Goal: Navigation & Orientation: Find specific page/section

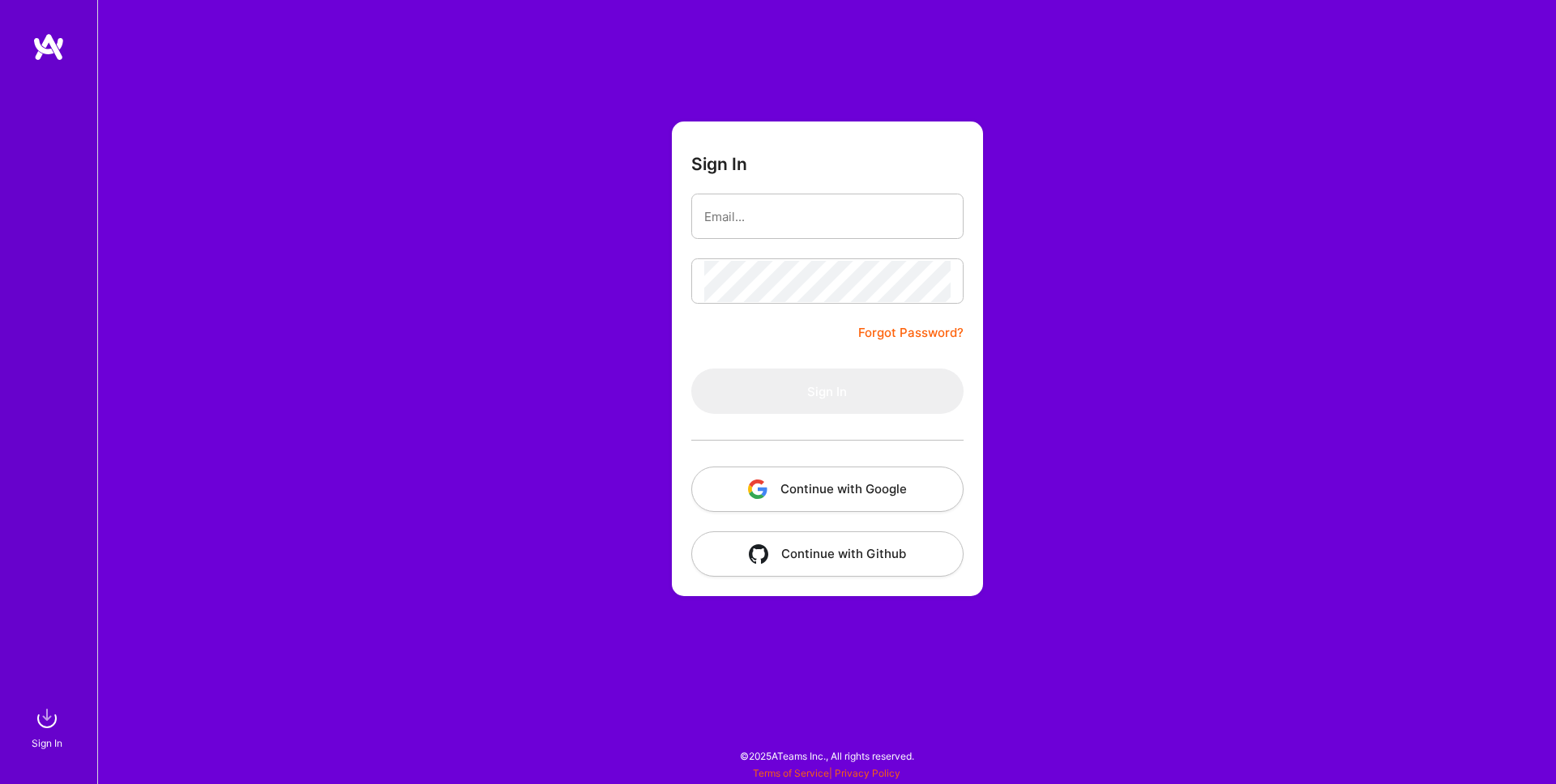
click at [796, 472] on button "Continue with Google" at bounding box center [828, 489] width 273 height 45
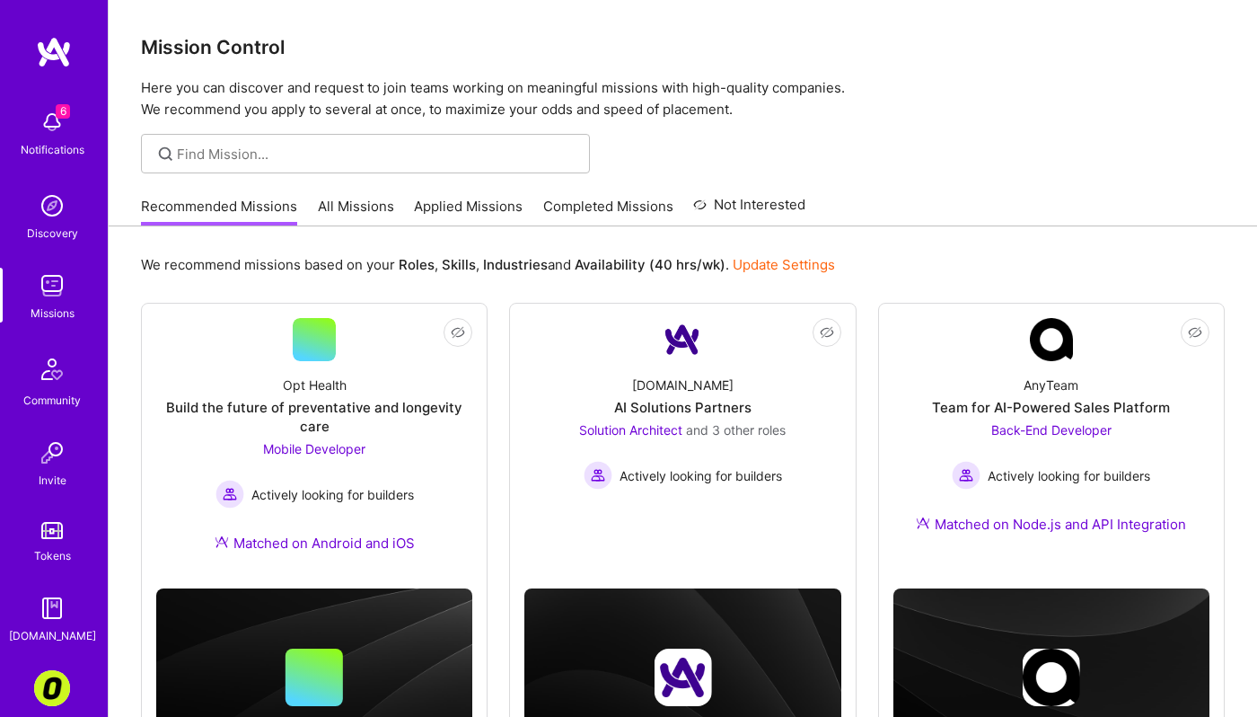
click at [331, 204] on link "All Missions" at bounding box center [356, 212] width 76 height 30
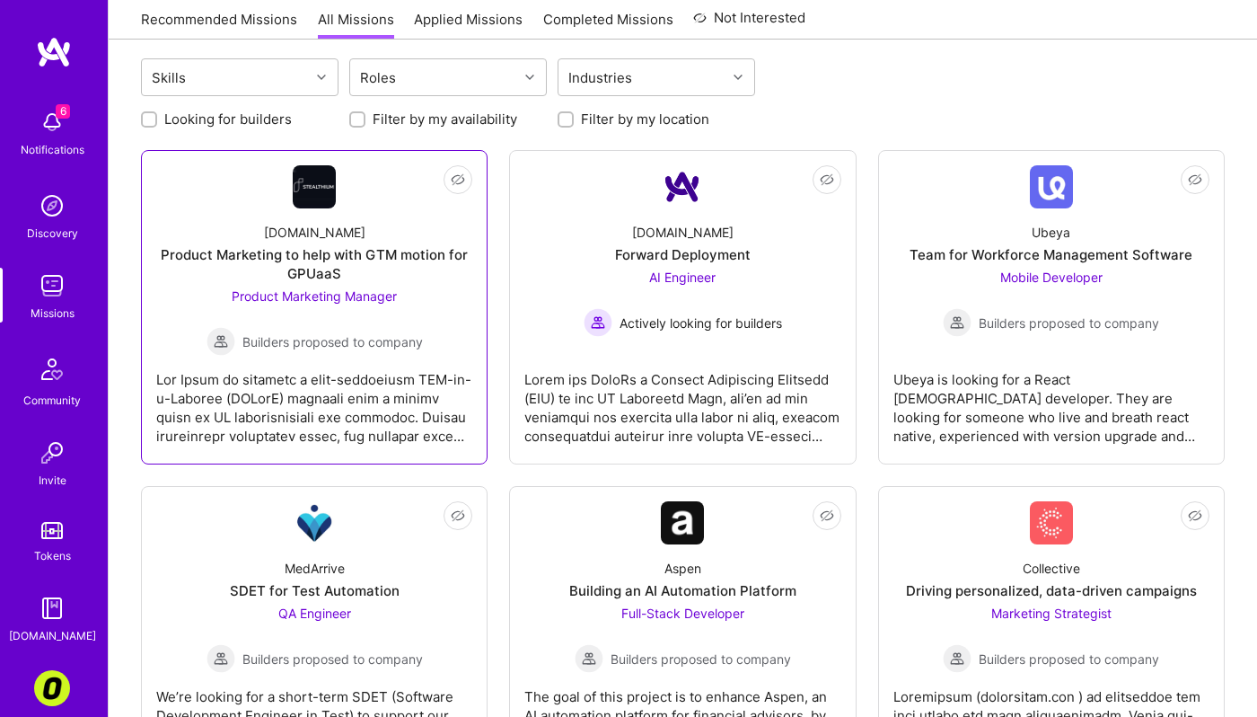
scroll to position [189, 0]
